Goal: Task Accomplishment & Management: Manage account settings

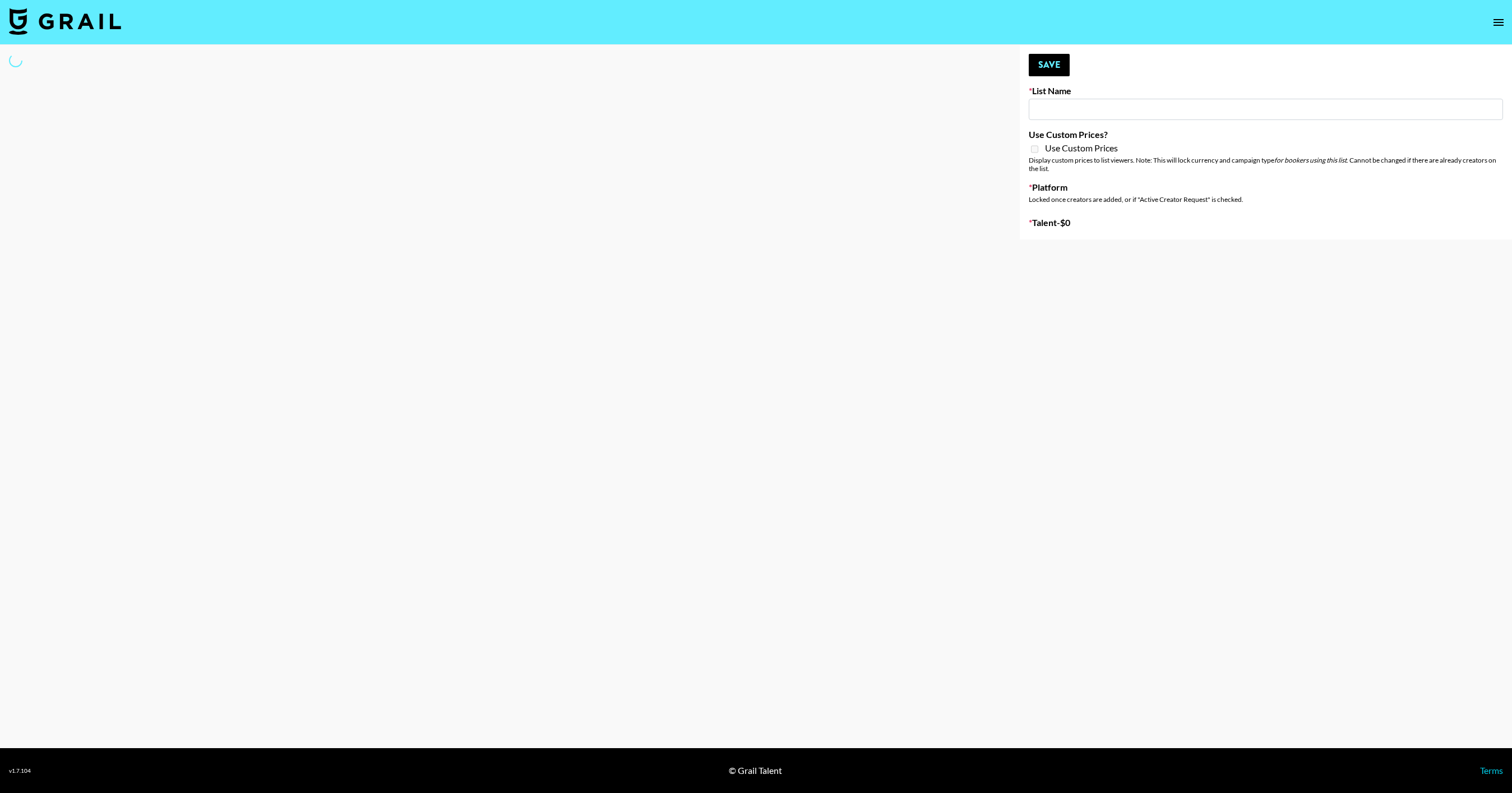
type input "GoVanni Campaign"
select select "Song"
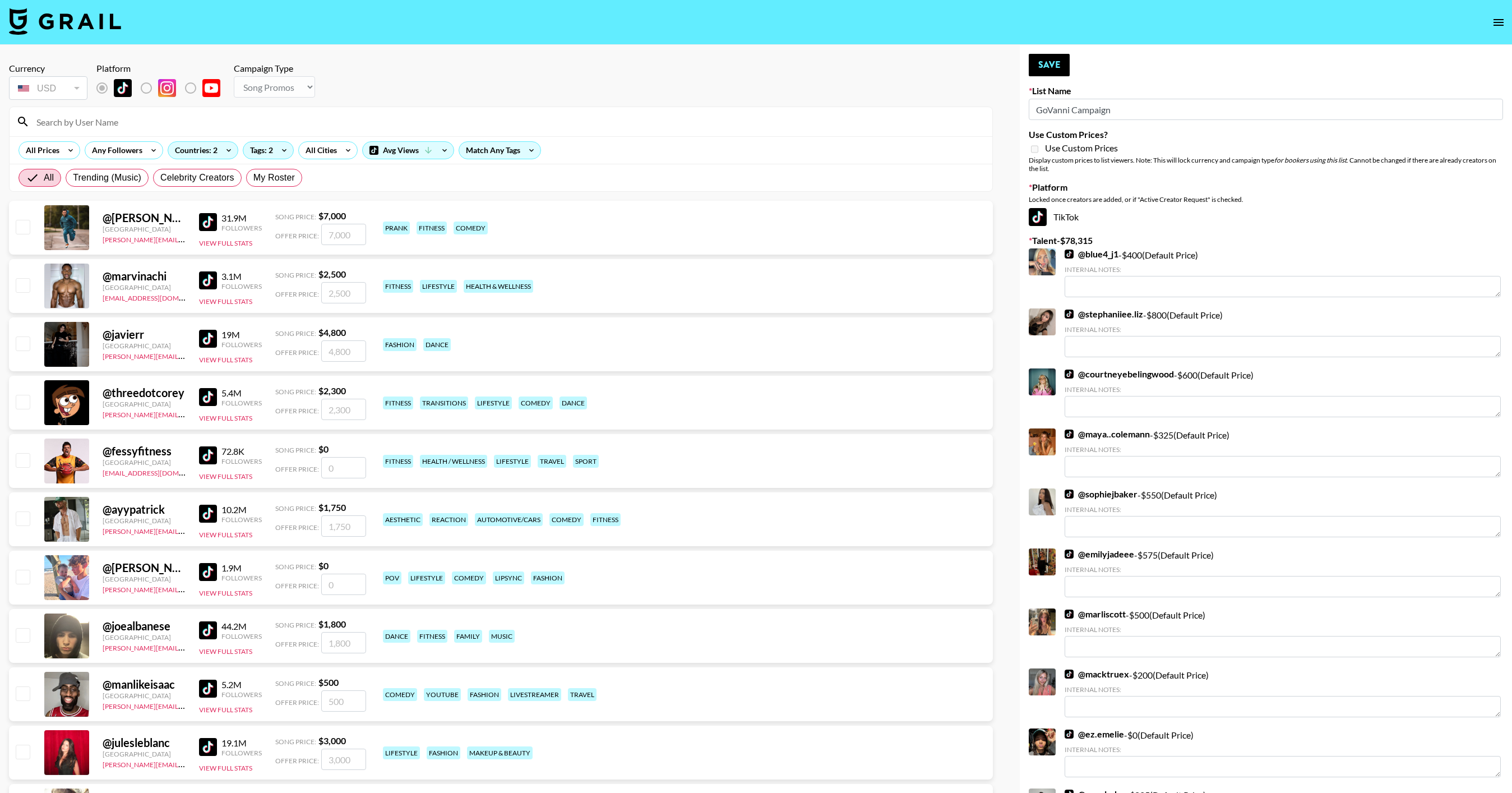
drag, startPoint x: 1072, startPoint y: 111, endPoint x: 1021, endPoint y: 111, distance: 51.0
click at [526, 115] on input at bounding box center [508, 122] width 956 height 18
type input "laurenbarnwe"
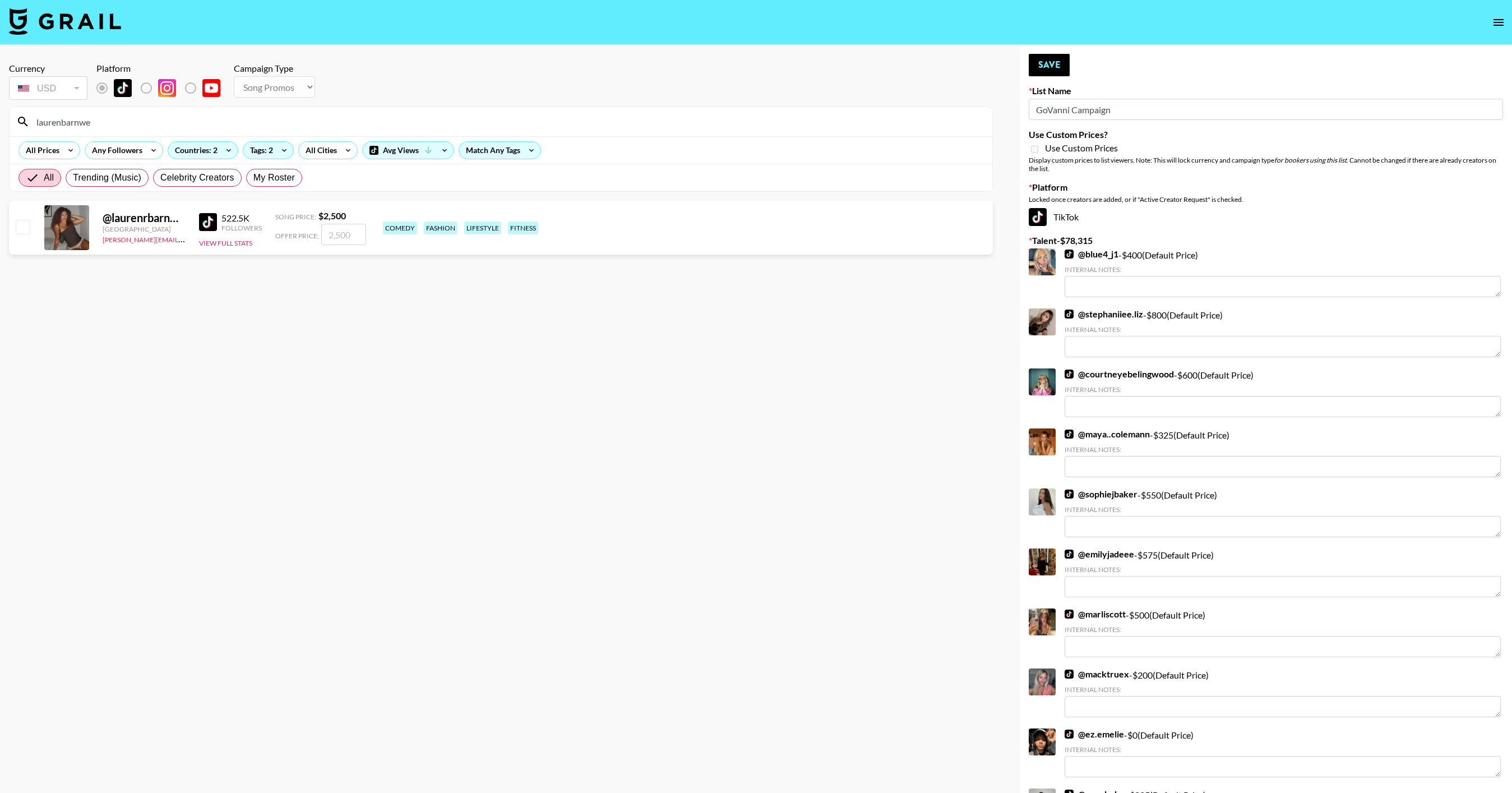
click at [347, 236] on input "number" at bounding box center [344, 234] width 45 height 21
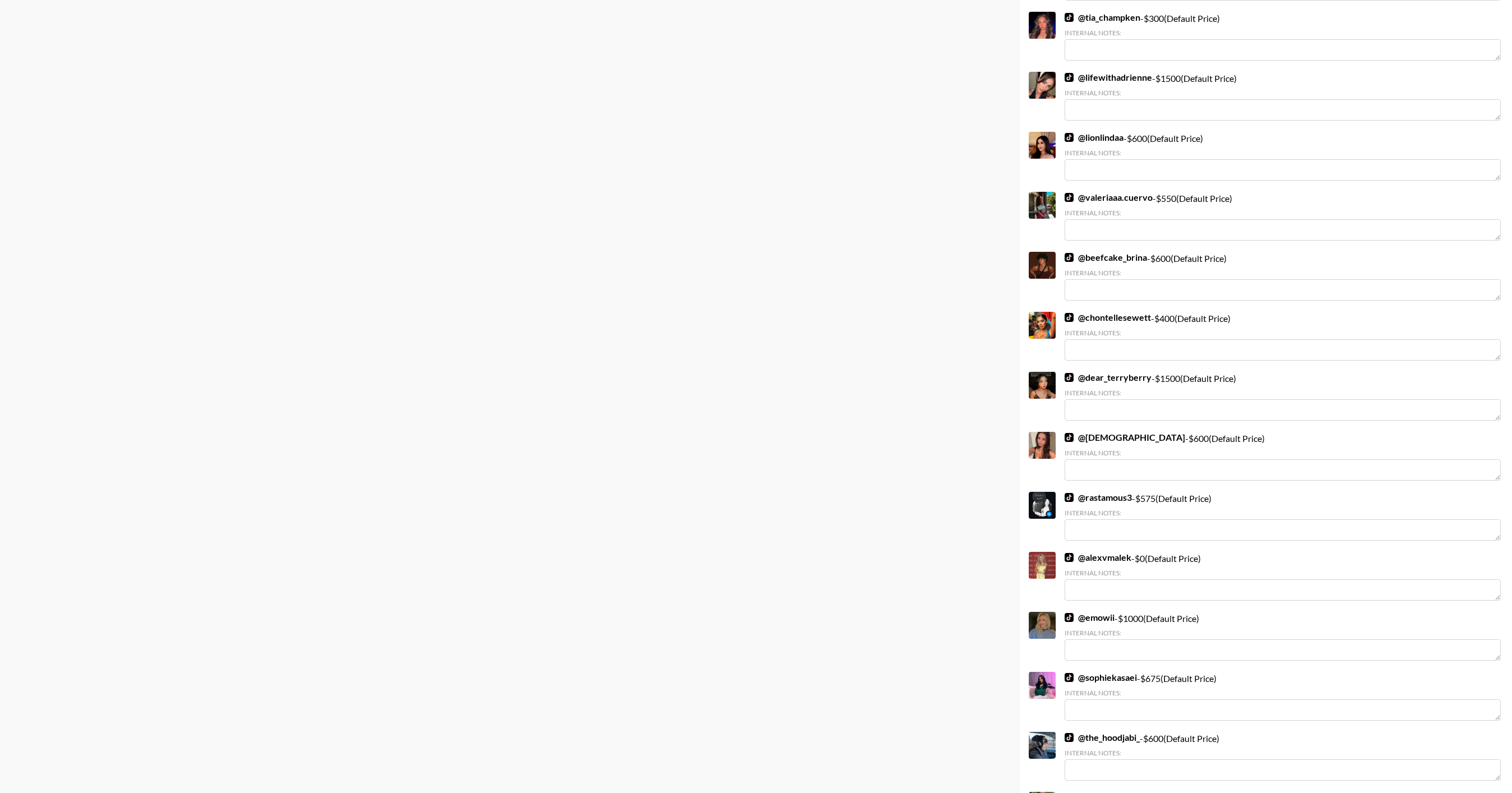
click at [803, 410] on div "Currency USD USD ​ Platform Campaign Type Choose Type... Song Promos Brand Prom…" at bounding box center [501, 725] width 1002 height 7716
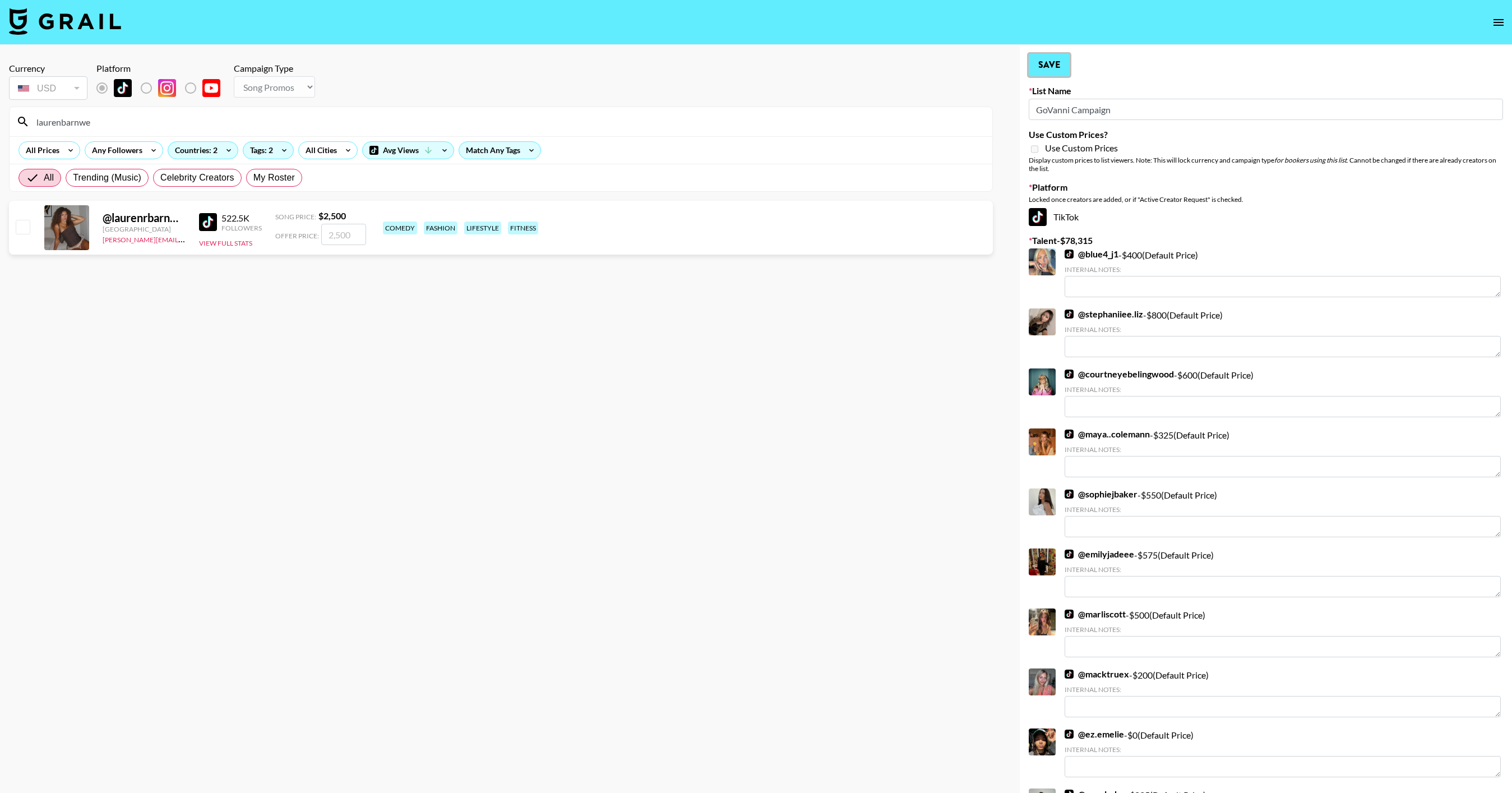
click at [1034, 63] on button "Save" at bounding box center [1049, 65] width 41 height 23
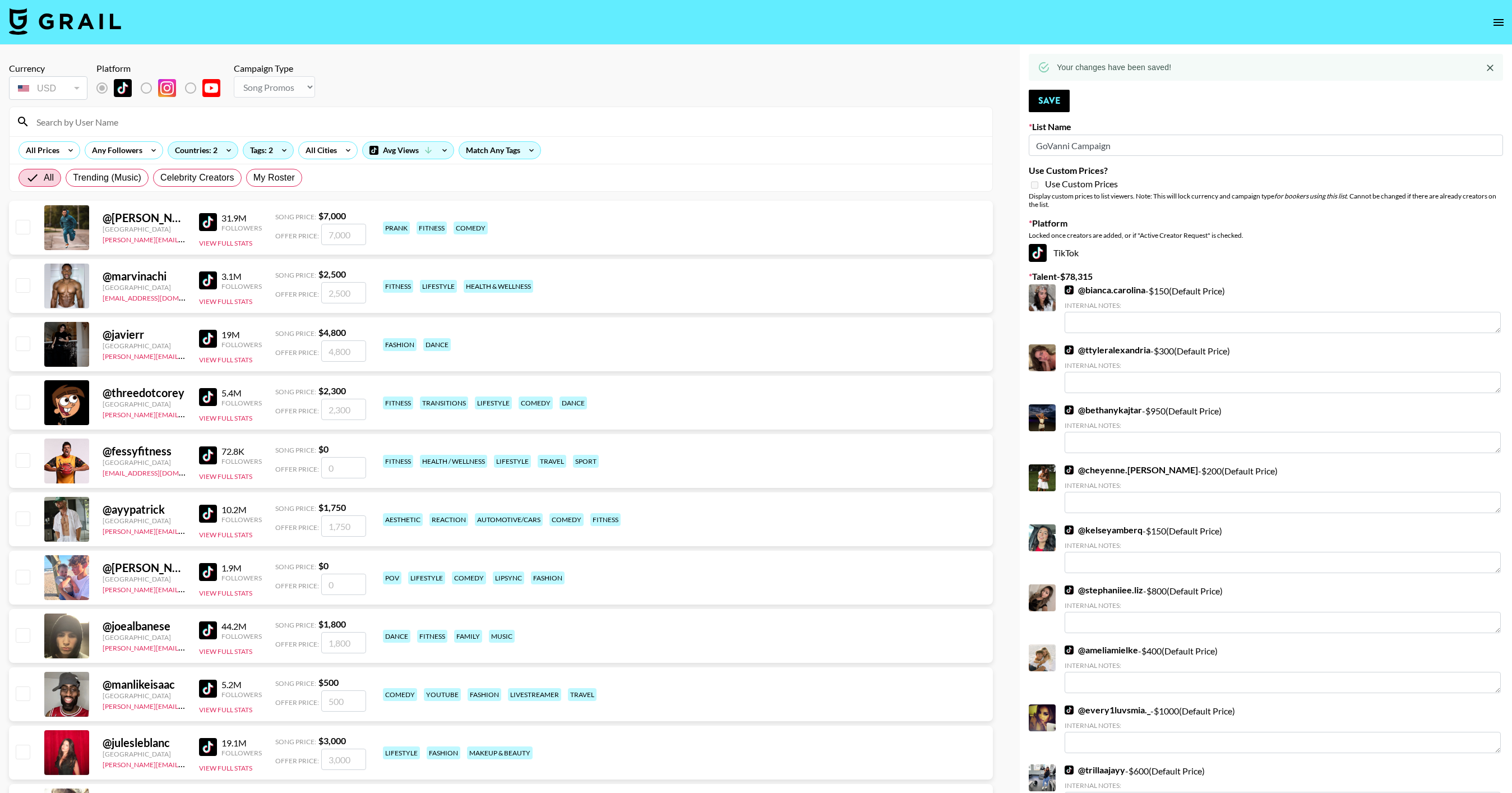
click at [1057, 100] on button "Save" at bounding box center [1049, 100] width 41 height 23
